Goal: Task Accomplishment & Management: Manage account settings

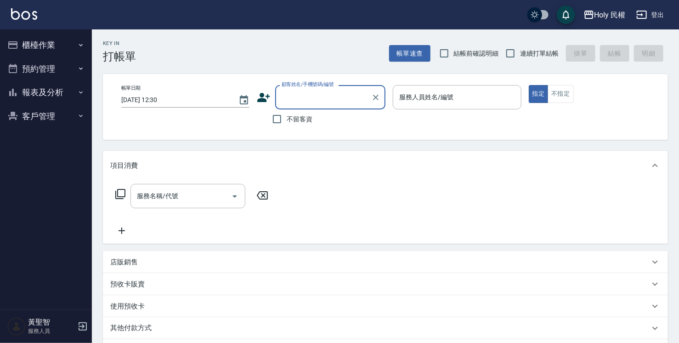
click at [47, 74] on button "預約管理" at bounding box center [46, 69] width 84 height 24
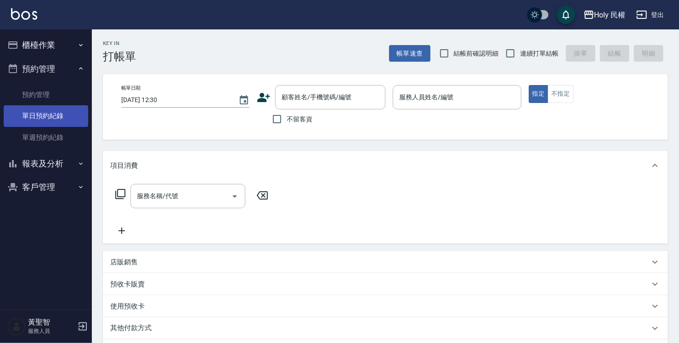
click at [66, 113] on link "單日預約紀錄" at bounding box center [46, 115] width 84 height 21
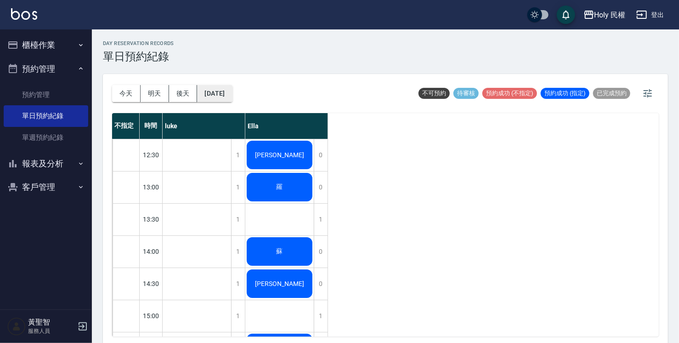
click at [207, 92] on button "[DATE]" at bounding box center [214, 93] width 35 height 17
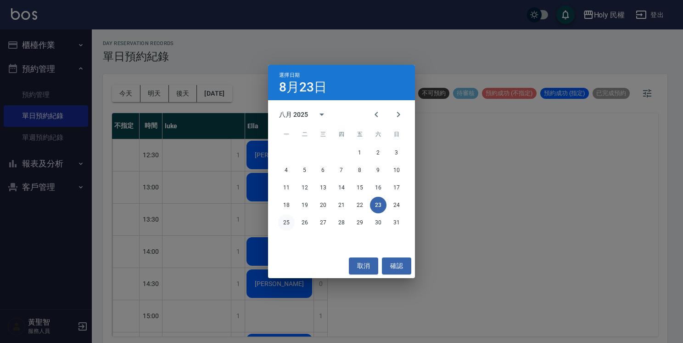
click at [290, 222] on button "25" at bounding box center [286, 222] width 17 height 17
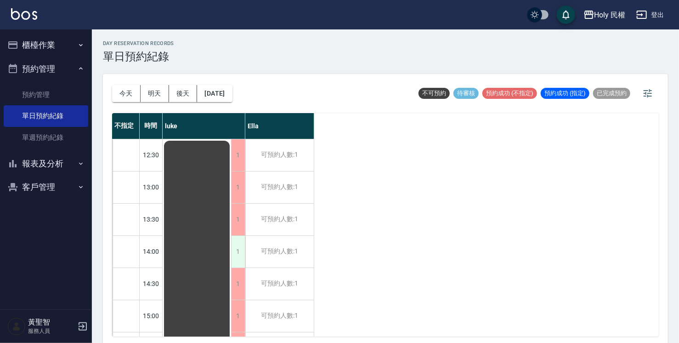
scroll to position [46, 0]
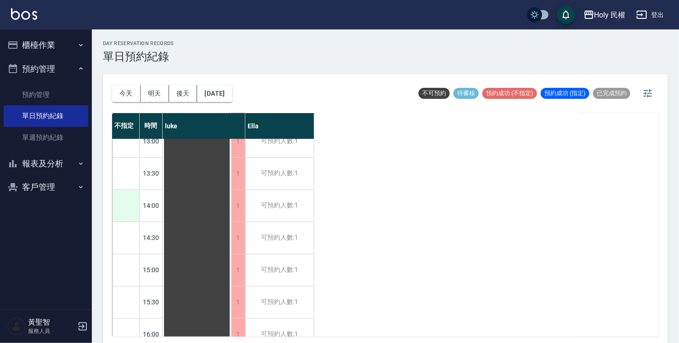
click at [130, 206] on div at bounding box center [125, 206] width 27 height 32
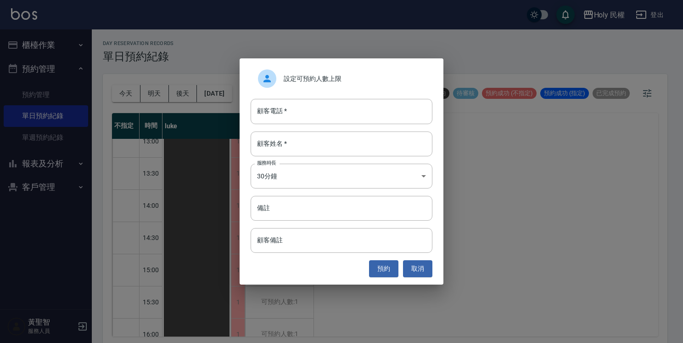
click at [354, 127] on div "設定可預約人數上限 顧客電話   * 顧客電話   * 顧客姓名   * 顧客姓名   * 服務時長 30分鐘 1 服務時長 備註 備註 顧客備註 顧客備註 …" at bounding box center [342, 170] width 204 height 225
click at [354, 120] on input "顧客電話   *" at bounding box center [342, 111] width 182 height 25
type input "0912580673"
click at [384, 141] on input "顧客姓名   *" at bounding box center [342, 143] width 182 height 25
type input "林"
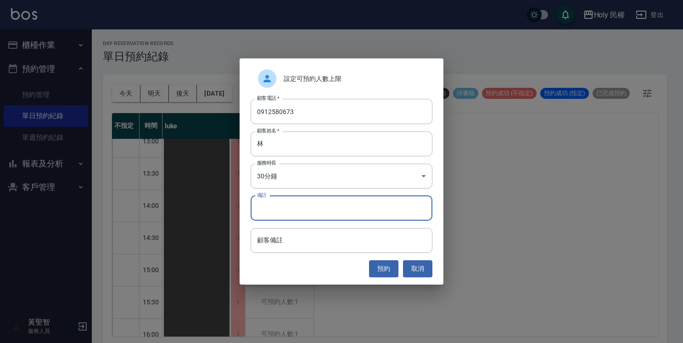
click at [404, 208] on input "備註" at bounding box center [342, 208] width 182 height 25
type input "ˇ"
type input "349"
click at [385, 265] on button "預約" at bounding box center [383, 268] width 29 height 17
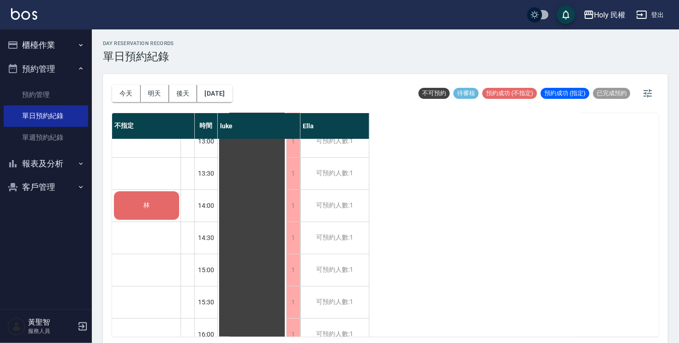
click at [154, 208] on div "林" at bounding box center [146, 205] width 68 height 31
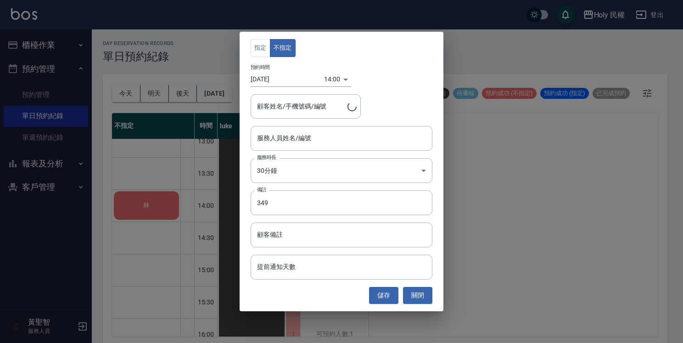
type input "林/0912580673/"
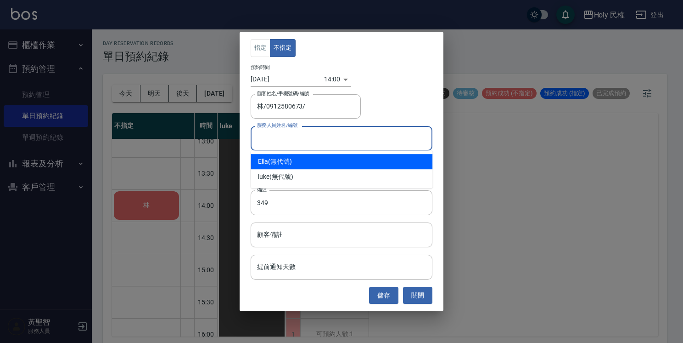
click at [288, 143] on input "服務人員姓名/編號" at bounding box center [342, 138] width 174 height 16
click at [294, 161] on div "Ella (無代號)" at bounding box center [342, 161] width 182 height 15
type input "Ella(無代號)"
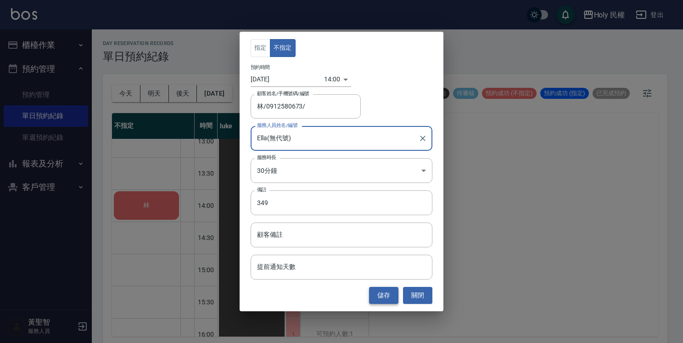
click at [385, 297] on button "儲存" at bounding box center [383, 295] width 29 height 17
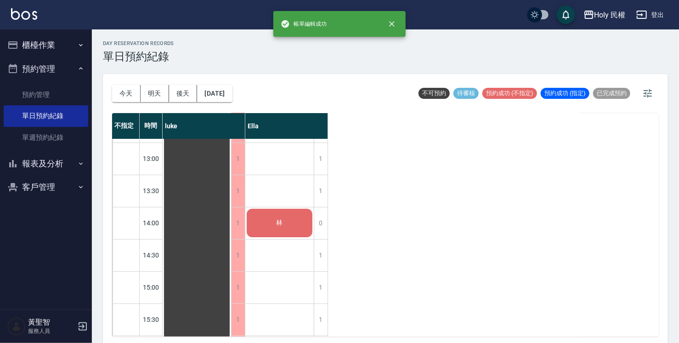
scroll to position [0, 0]
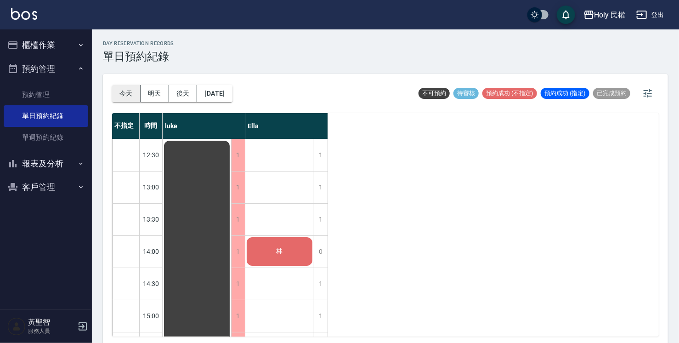
click at [131, 92] on button "今天" at bounding box center [126, 93] width 28 height 17
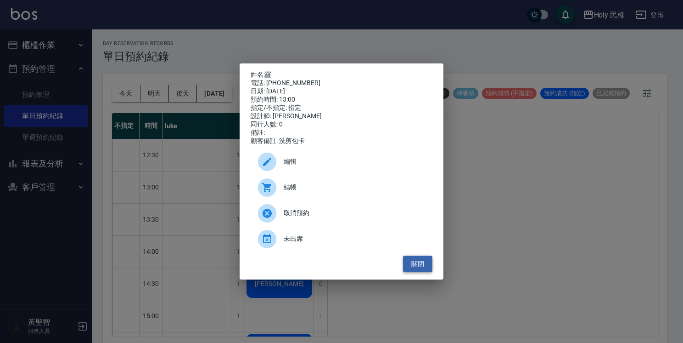
click at [417, 271] on button "關閉" at bounding box center [417, 263] width 29 height 17
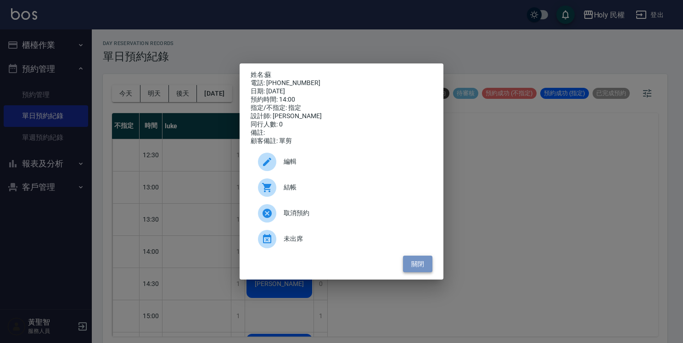
click at [418, 269] on button "關閉" at bounding box center [417, 263] width 29 height 17
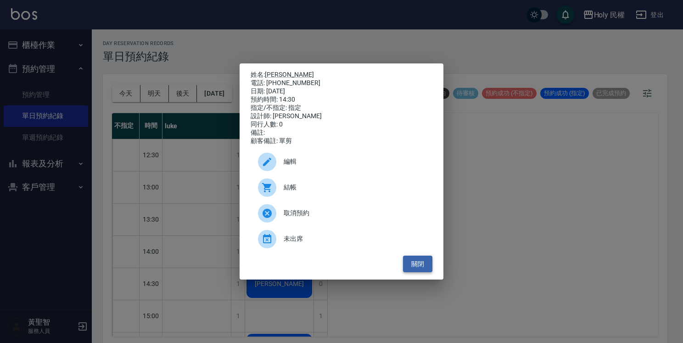
click at [421, 268] on button "關閉" at bounding box center [417, 263] width 29 height 17
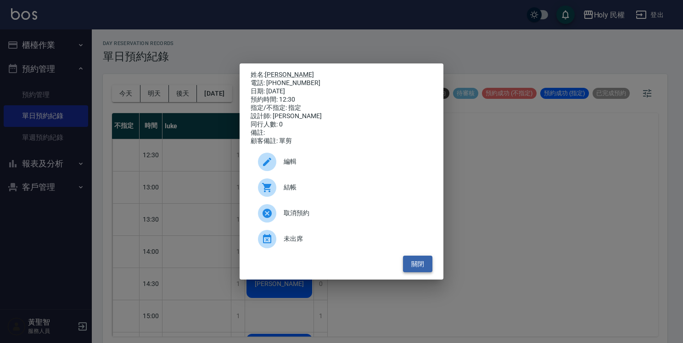
click at [421, 271] on button "關閉" at bounding box center [417, 263] width 29 height 17
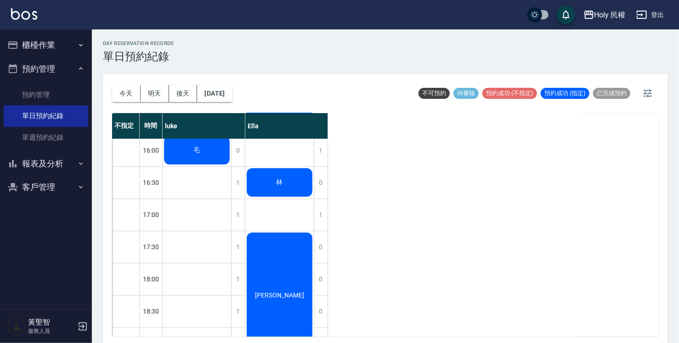
scroll to position [138, 0]
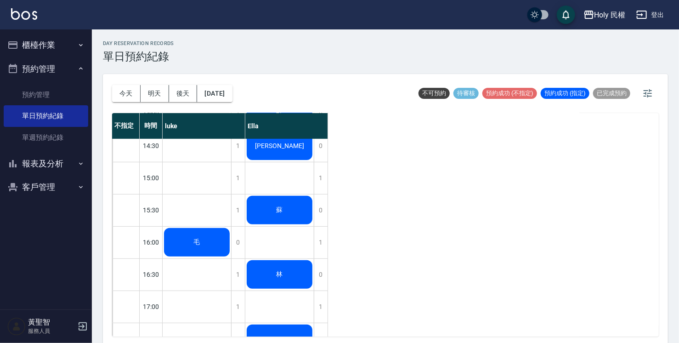
click at [231, 226] on div "蘇" at bounding box center [197, 241] width 68 height 31
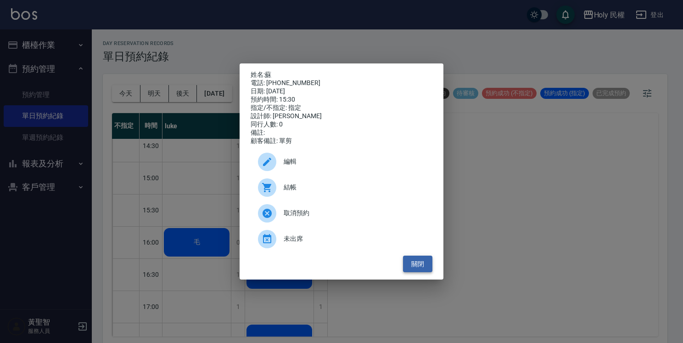
click at [423, 269] on button "關閉" at bounding box center [417, 263] width 29 height 17
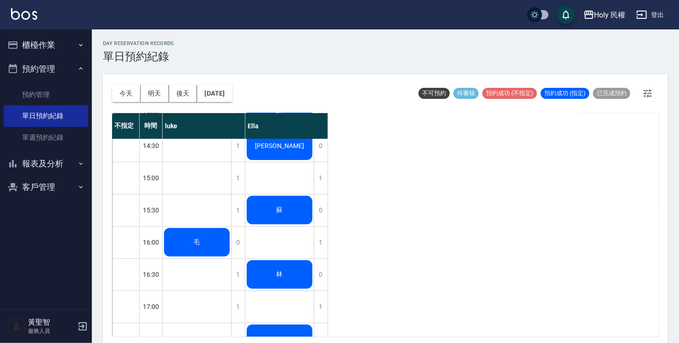
click at [231, 258] on div "林" at bounding box center [197, 241] width 68 height 31
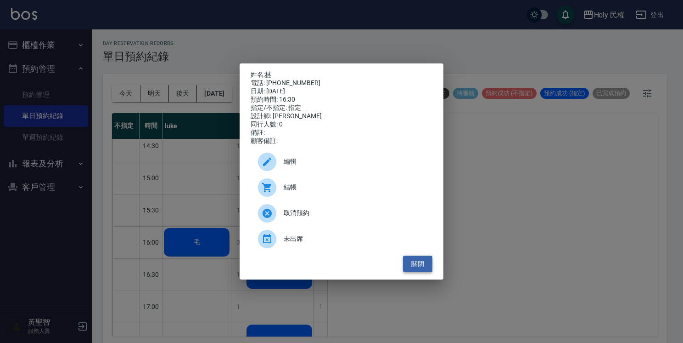
click at [426, 265] on button "關閉" at bounding box center [417, 263] width 29 height 17
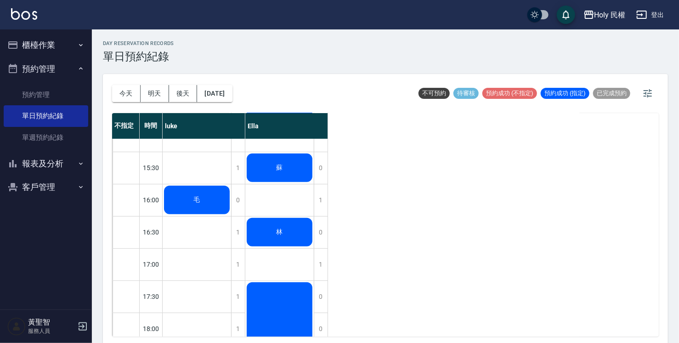
scroll to position [275, 0]
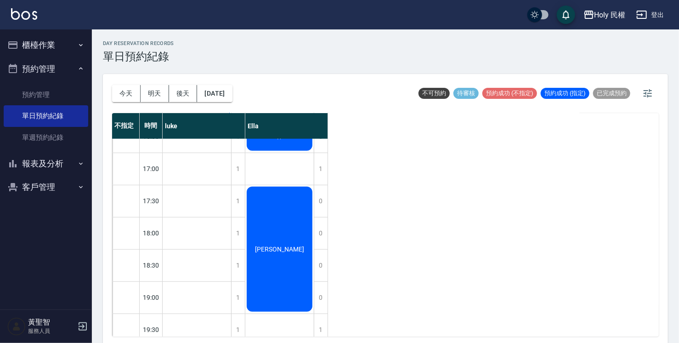
click at [231, 120] on div "[PERSON_NAME]" at bounding box center [197, 104] width 68 height 31
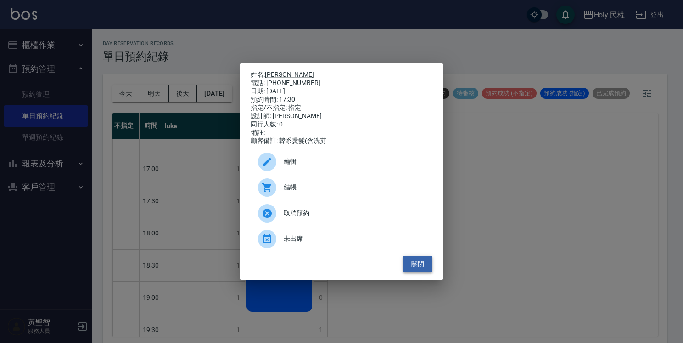
click at [417, 268] on button "關閉" at bounding box center [417, 263] width 29 height 17
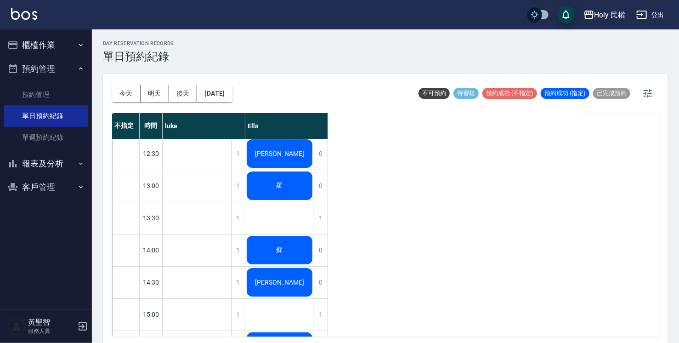
scroll to position [0, 0]
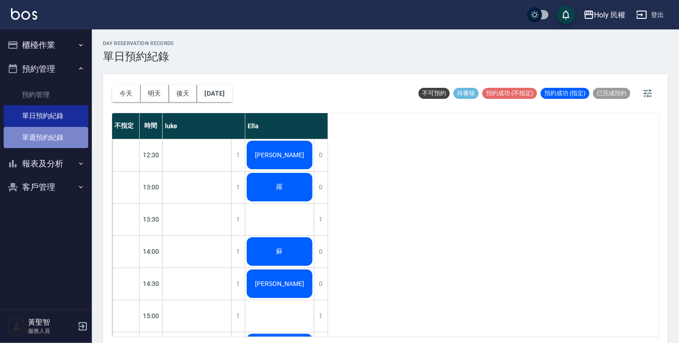
click at [32, 138] on link "單週預約紀錄" at bounding box center [46, 137] width 84 height 21
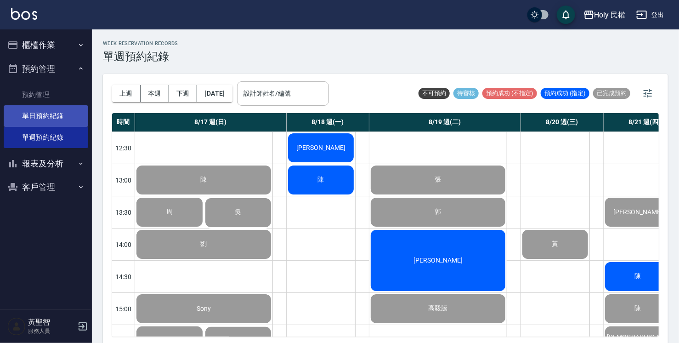
click at [60, 115] on link "單日預約紀錄" at bounding box center [46, 115] width 84 height 21
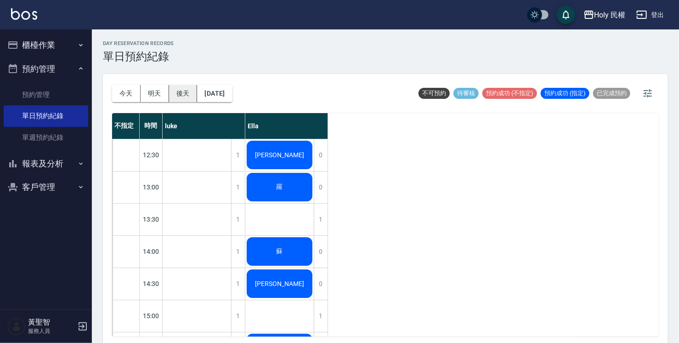
click at [176, 96] on button "後天" at bounding box center [183, 93] width 28 height 17
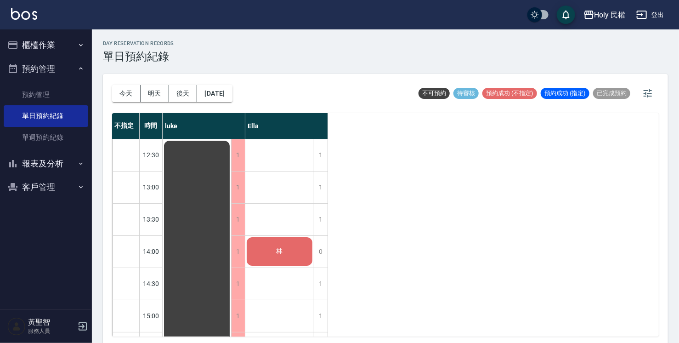
drag, startPoint x: 287, startPoint y: 267, endPoint x: 461, endPoint y: 239, distance: 176.8
click at [461, 239] on div "不指定 時間 [PERSON_NAME] 12:30 13:00 13:30 14:00 14:30 15:00 15:30 16:00 16:30 17:0…" at bounding box center [385, 224] width 546 height 223
click at [216, 95] on button "[DATE]" at bounding box center [214, 93] width 35 height 17
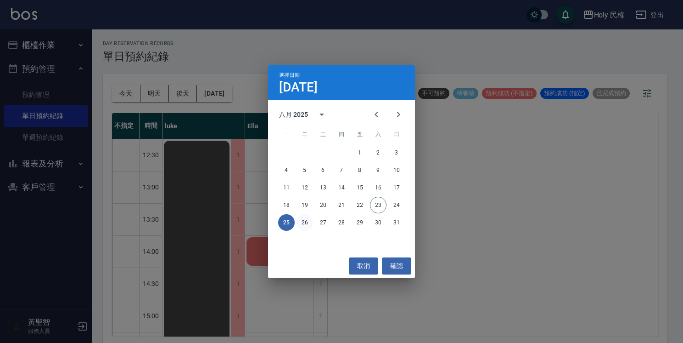
click at [300, 223] on button "26" at bounding box center [305, 222] width 17 height 17
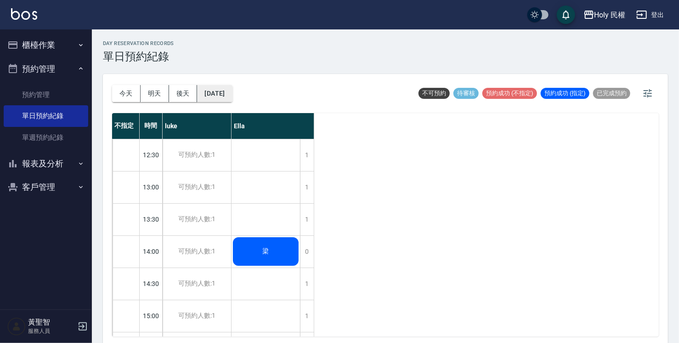
click at [232, 95] on button "[DATE]" at bounding box center [214, 93] width 35 height 17
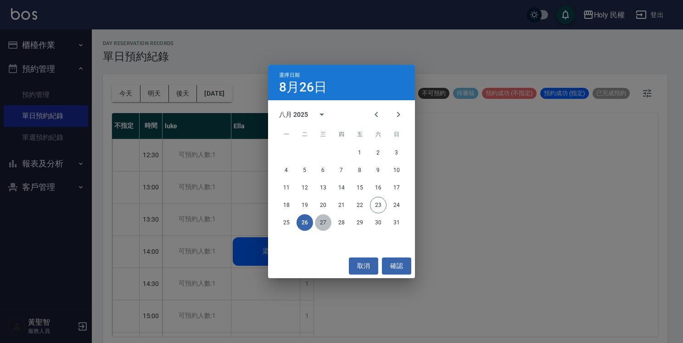
click at [323, 223] on button "27" at bounding box center [323, 222] width 17 height 17
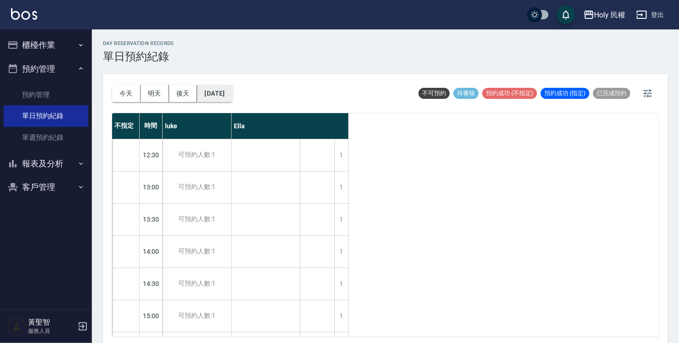
click at [232, 98] on button "[DATE]" at bounding box center [214, 93] width 35 height 17
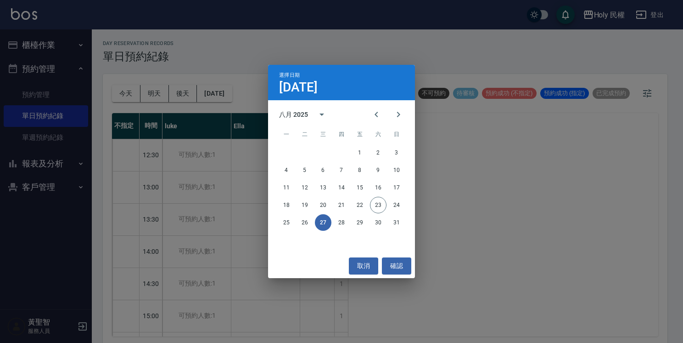
click at [485, 244] on div "選擇日期 [DATE] 八月 2025 一 二 三 四 五 六 日 1 2 3 4 5 6 7 8 9 10 11 12 13 14 15 16 17 18 …" at bounding box center [341, 171] width 683 height 343
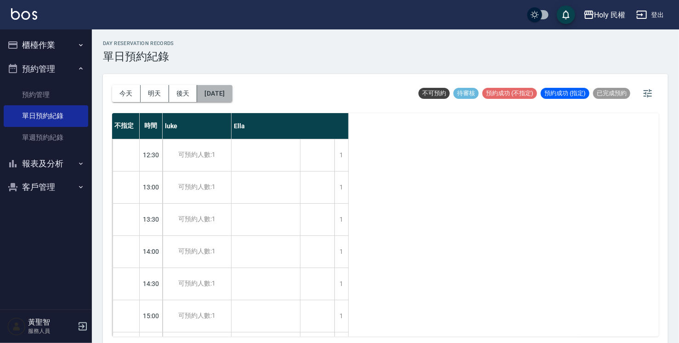
click at [232, 97] on button "[DATE]" at bounding box center [214, 93] width 35 height 17
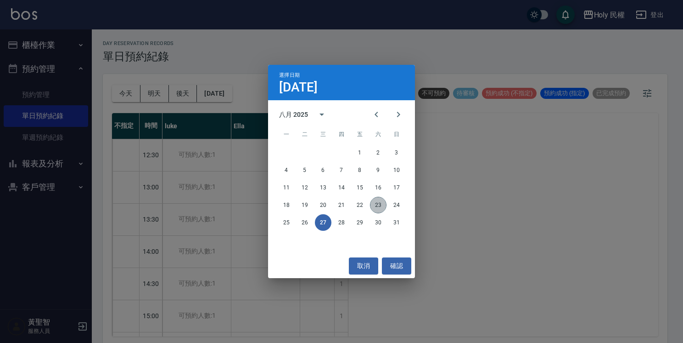
click at [373, 206] on button "23" at bounding box center [378, 205] width 17 height 17
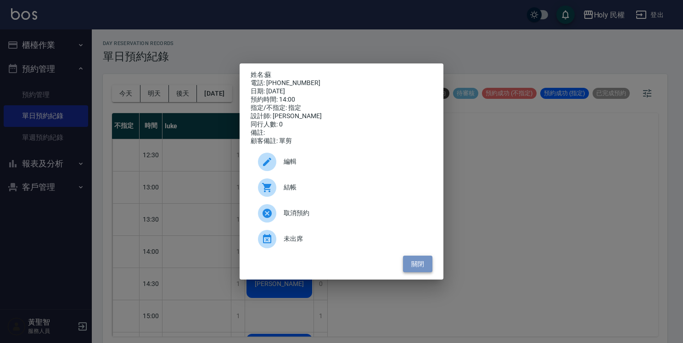
click at [421, 262] on button "關閉" at bounding box center [417, 263] width 29 height 17
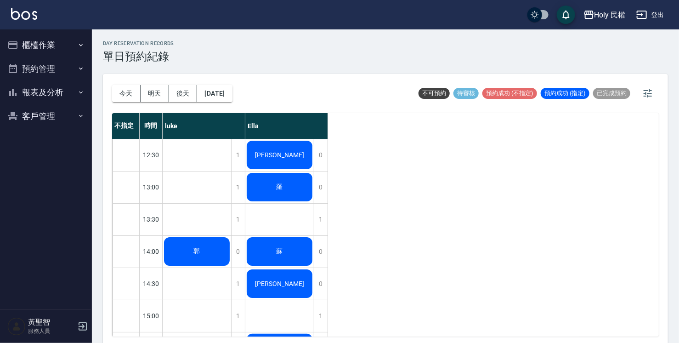
click at [217, 260] on div "郭" at bounding box center [197, 251] width 68 height 31
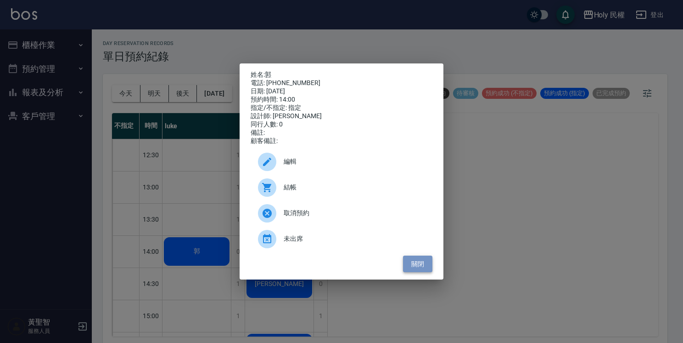
click at [422, 267] on button "關閉" at bounding box center [417, 263] width 29 height 17
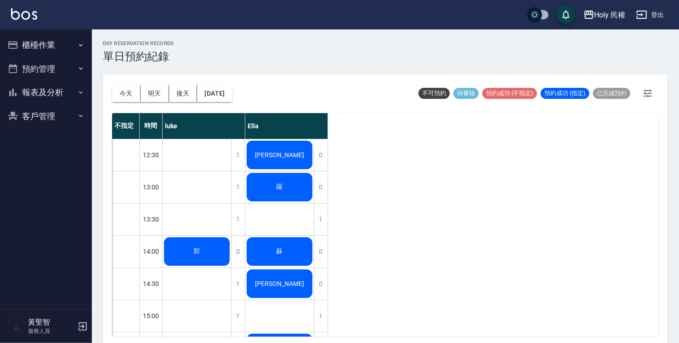
click at [231, 236] on div "[PERSON_NAME]" at bounding box center [197, 251] width 68 height 31
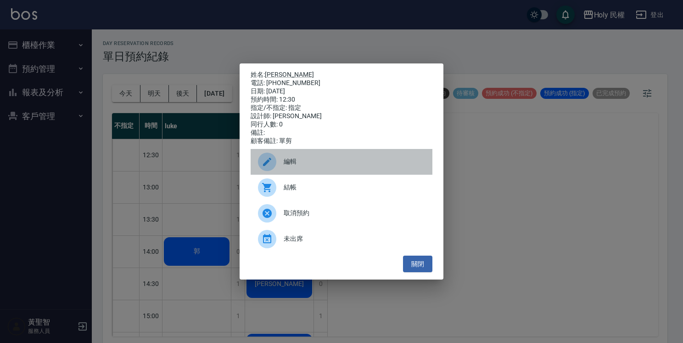
click at [320, 172] on div "編輯" at bounding box center [342, 162] width 182 height 26
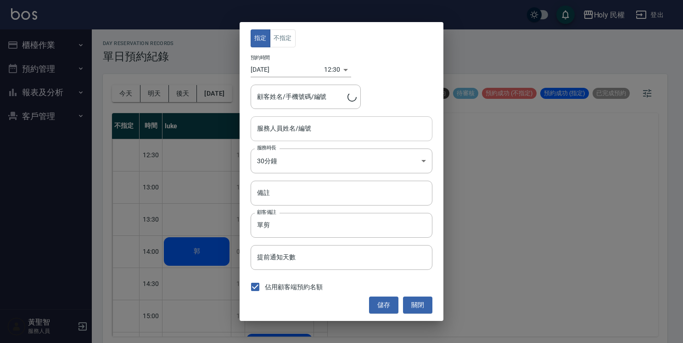
type input "Ella(無代號)"
type input "李蘇原/0978380685/"
click at [345, 69] on div "12:30 1755923400000" at bounding box center [337, 69] width 27 height 15
click at [340, 65] on div "12:30 1755923400000" at bounding box center [337, 69] width 27 height 15
click at [349, 69] on div "12:30 1755923400000" at bounding box center [337, 69] width 27 height 15
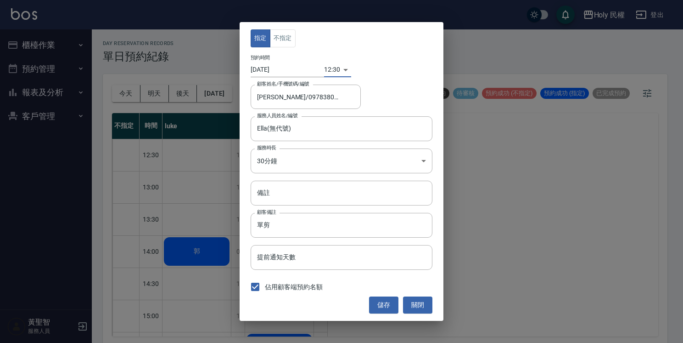
click at [331, 70] on body "Holy 民權 登出 櫃檯作業 打帳單 帳單列表 營業儀表板 現場電腦打卡 預約管理 預約管理 單日預約紀錄 單週預約紀錄 報表及分析 報表目錄 店家日報表 …" at bounding box center [341, 172] width 683 height 345
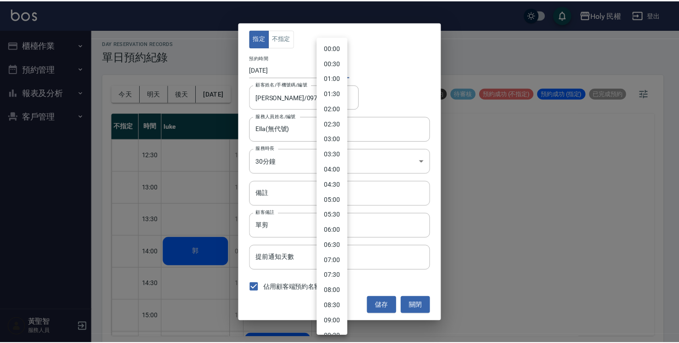
scroll to position [241, 0]
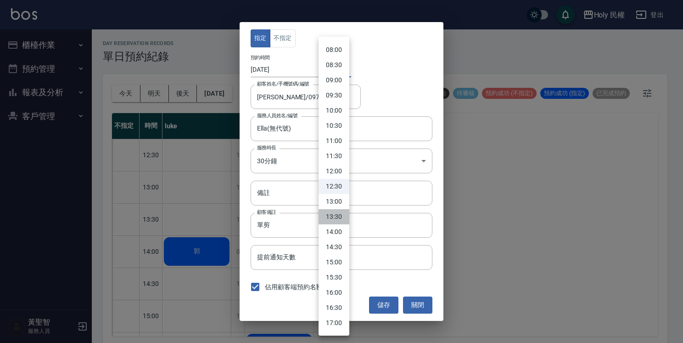
click at [345, 215] on li "13:30" at bounding box center [334, 216] width 31 height 15
type input "1755927000000"
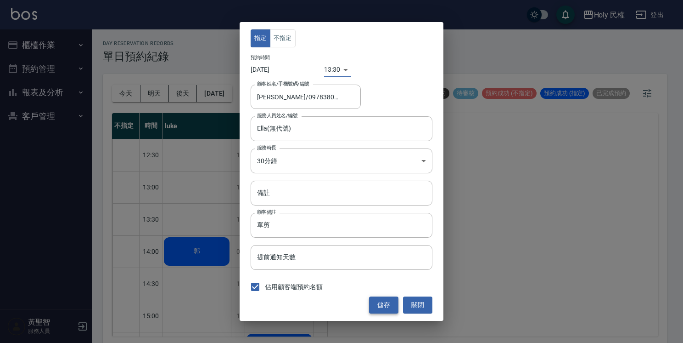
click at [391, 306] on button "儲存" at bounding box center [383, 304] width 29 height 17
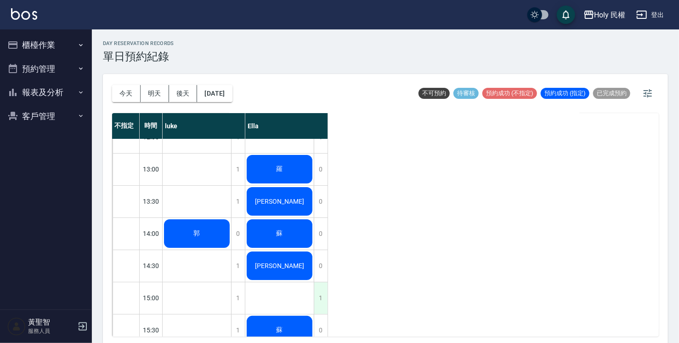
scroll to position [46, 0]
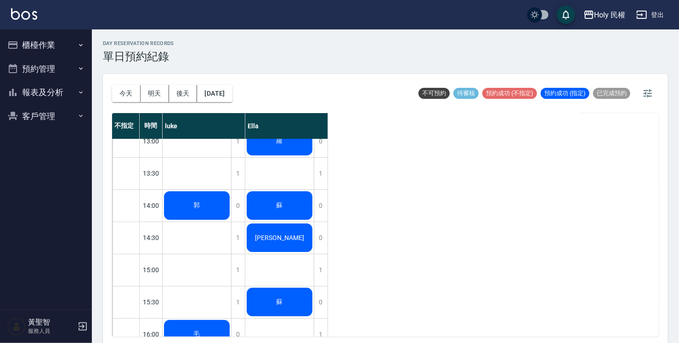
click at [41, 39] on button "櫃檯作業" at bounding box center [46, 45] width 84 height 24
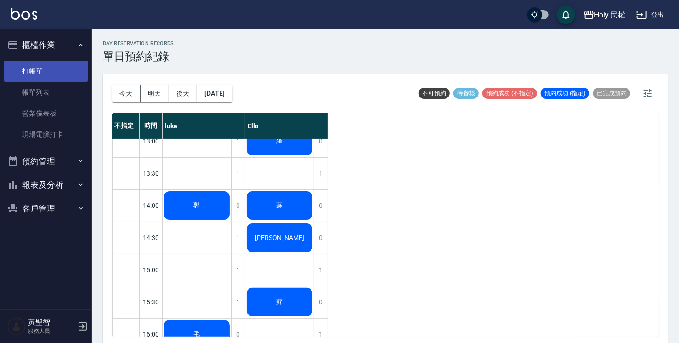
click at [44, 66] on link "打帳單" at bounding box center [46, 71] width 84 height 21
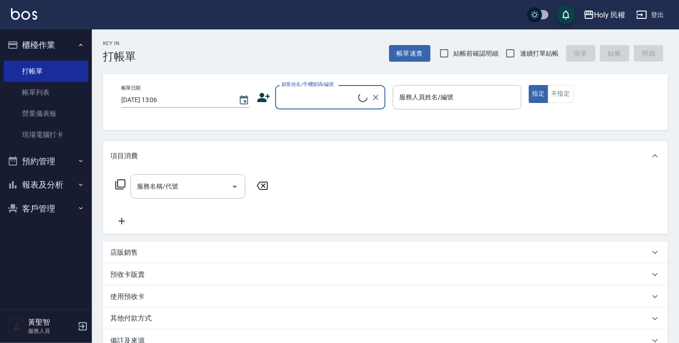
click at [295, 97] on input "顧客姓名/手機號碼/編號" at bounding box center [318, 97] width 79 height 16
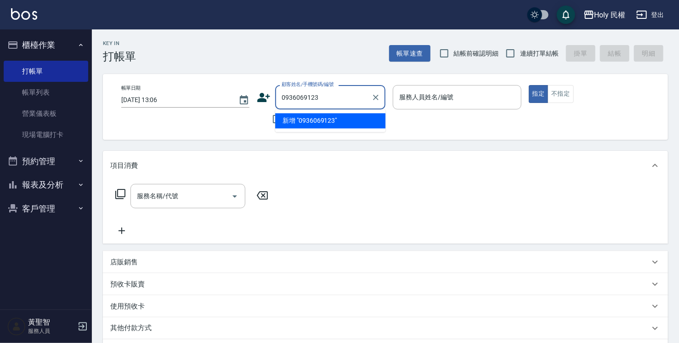
type input "0936069123"
click at [261, 96] on icon at bounding box center [264, 97] width 13 height 9
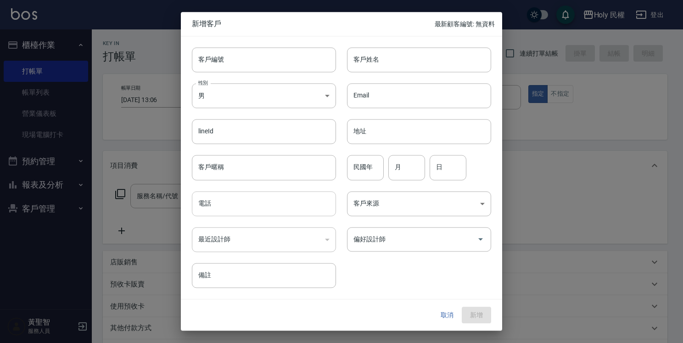
click at [248, 200] on input "電話" at bounding box center [264, 203] width 144 height 25
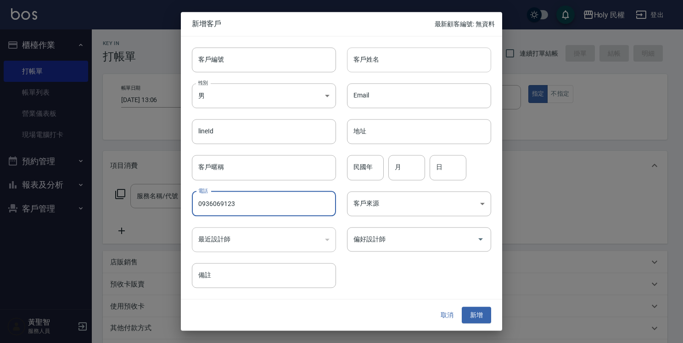
type input "0936069123"
click at [393, 60] on input "客戶姓名" at bounding box center [419, 59] width 144 height 25
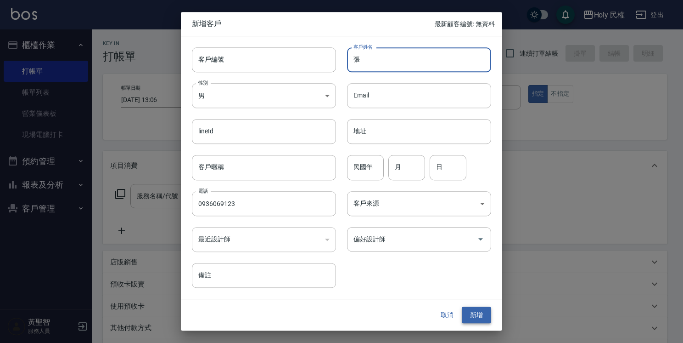
type input "張"
click at [474, 314] on button "新增" at bounding box center [476, 314] width 29 height 17
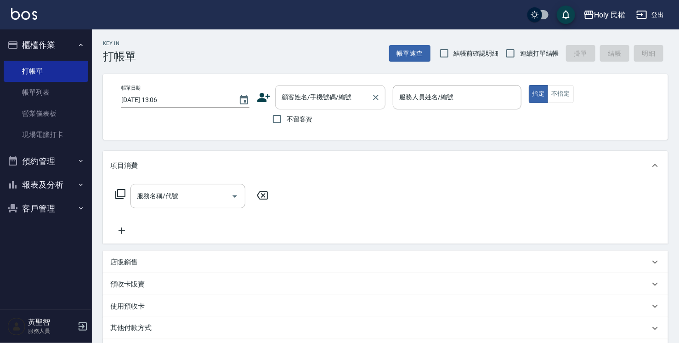
click at [303, 98] on input "顧客姓名/手機號碼/編號" at bounding box center [323, 97] width 88 height 16
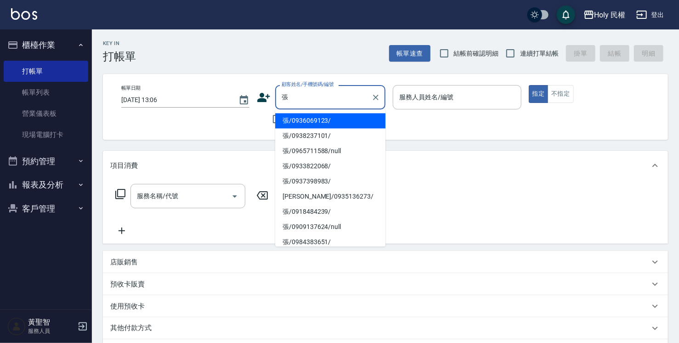
click at [306, 120] on li "張/0936069123/" at bounding box center [330, 120] width 110 height 15
type input "張/0936069123/"
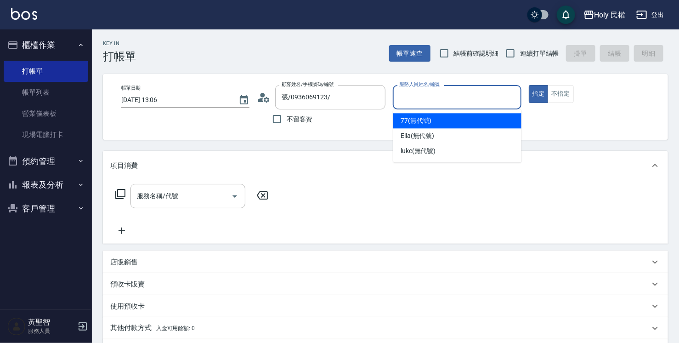
click at [427, 93] on input "服務人員姓名/編號" at bounding box center [457, 97] width 120 height 16
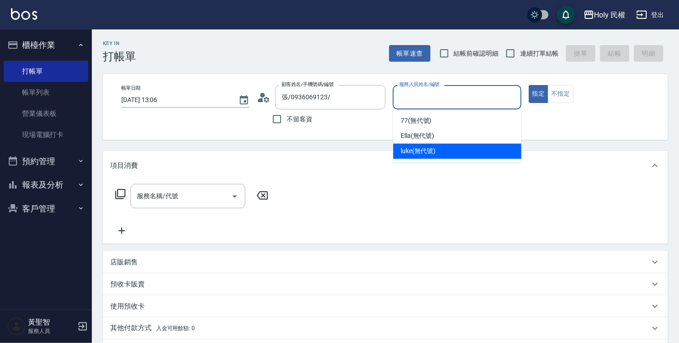
click at [423, 152] on span "luke (無代號)" at bounding box center [417, 151] width 35 height 10
type input "luke(無代號)"
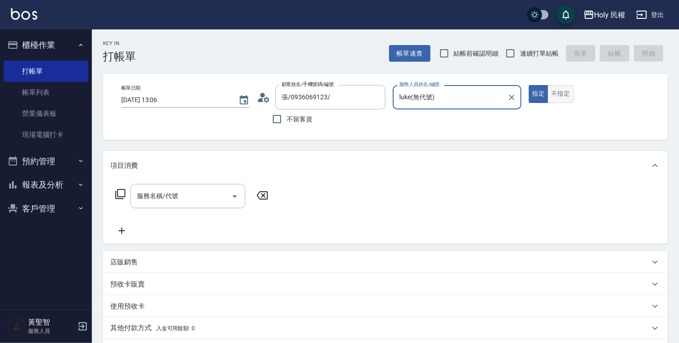
click at [564, 96] on button "不指定" at bounding box center [560, 94] width 26 height 18
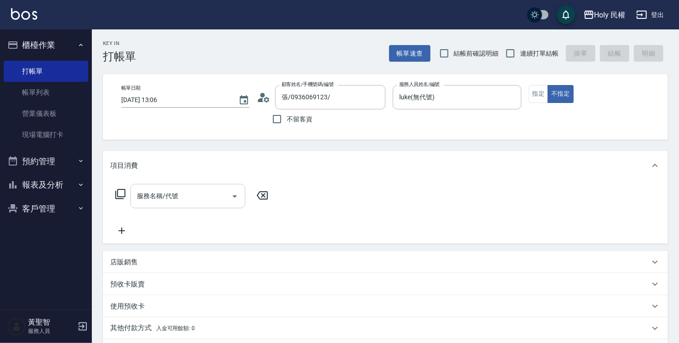
click at [174, 197] on input "服務名稱/代號" at bounding box center [181, 196] width 93 height 16
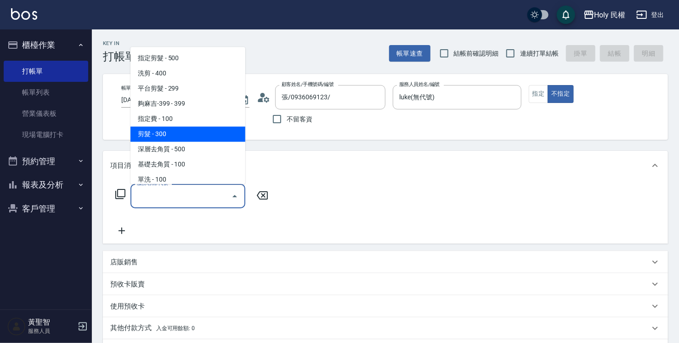
click at [170, 140] on span "剪髮 - 300" at bounding box center [187, 133] width 115 height 15
type input "剪髮(C02)"
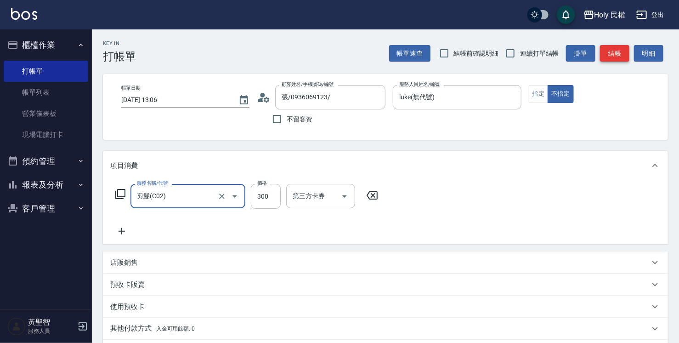
click at [610, 56] on button "結帳" at bounding box center [614, 53] width 29 height 17
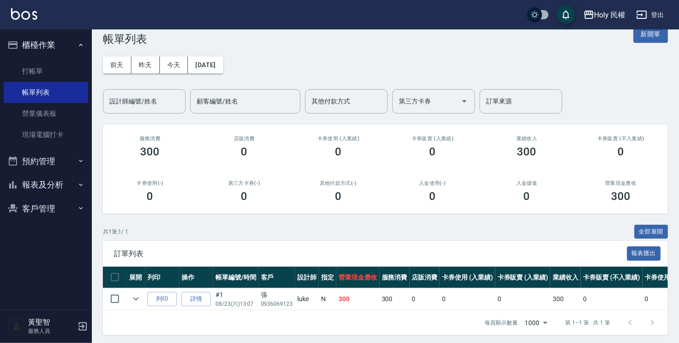
scroll to position [27, 0]
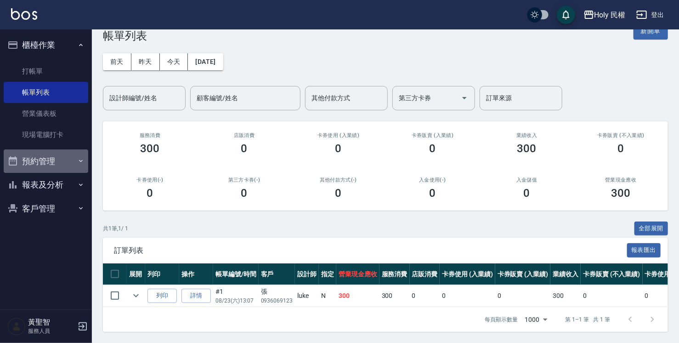
click at [34, 161] on button "預約管理" at bounding box center [46, 161] width 84 height 24
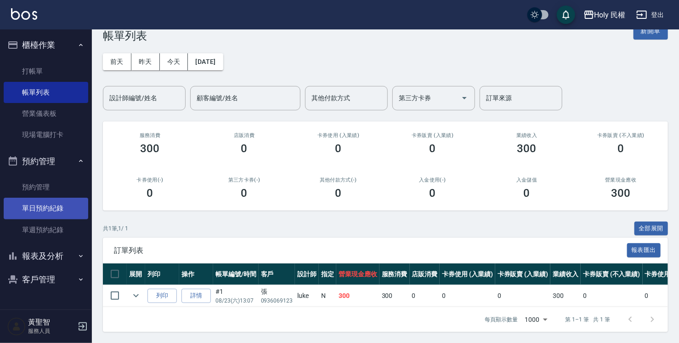
click at [46, 208] on link "單日預約紀錄" at bounding box center [46, 207] width 84 height 21
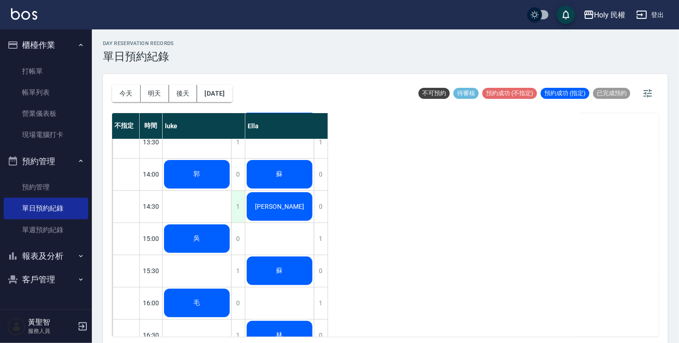
scroll to position [138, 0]
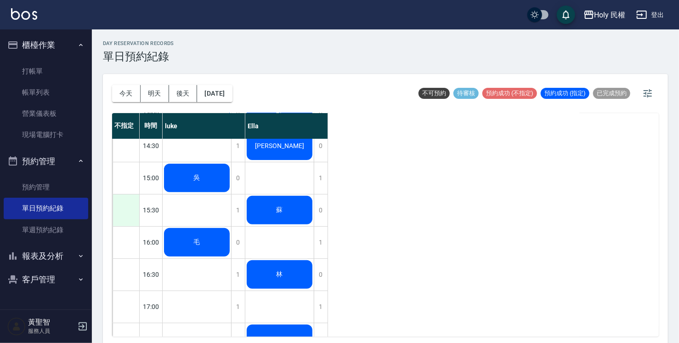
click at [135, 208] on div at bounding box center [125, 210] width 27 height 32
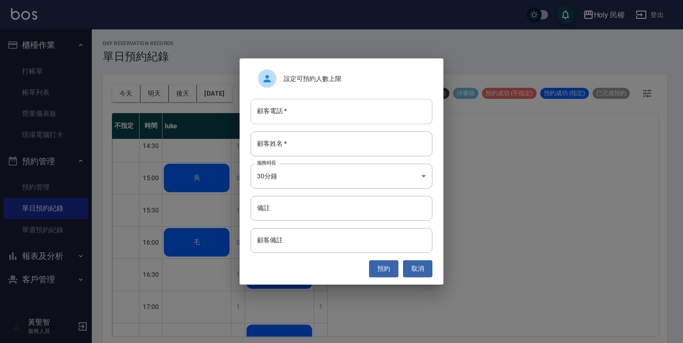
click at [303, 109] on input "顧客電話   *" at bounding box center [342, 111] width 182 height 25
type input "0936416923"
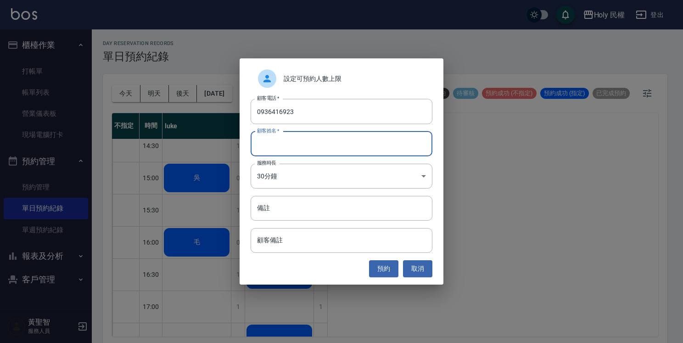
click at [299, 144] on input "顧客姓名   *" at bounding box center [342, 143] width 182 height 25
type input "[PERSON_NAME]"
click at [393, 270] on button "預約" at bounding box center [383, 268] width 29 height 17
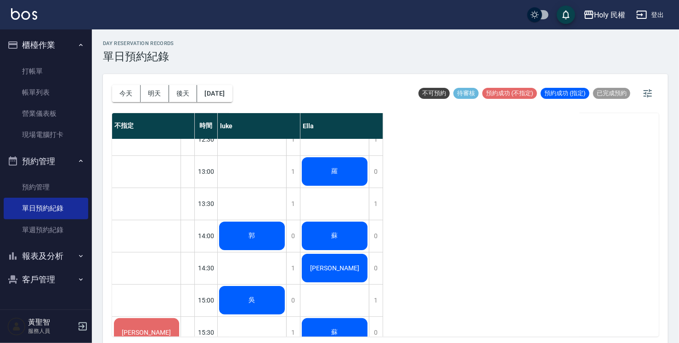
scroll to position [0, 0]
